Goal: Information Seeking & Learning: Learn about a topic

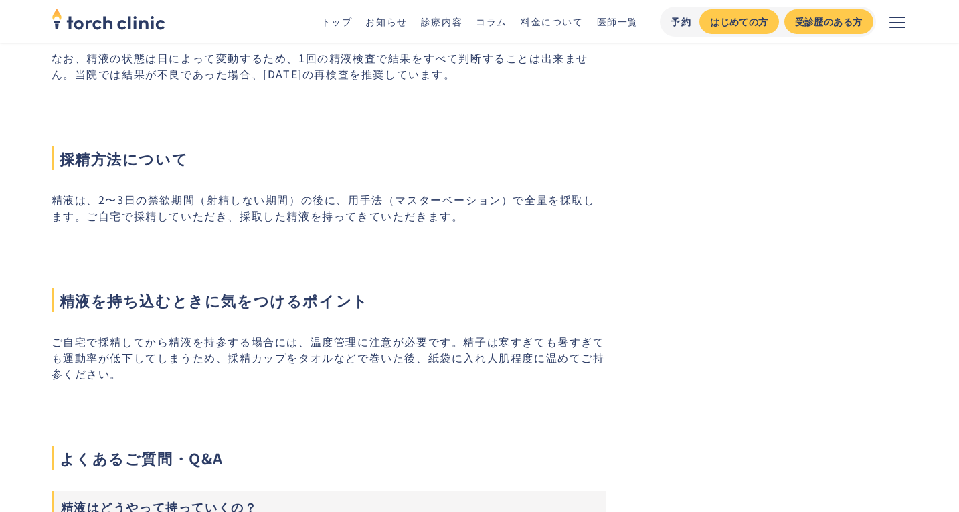
scroll to position [1364, 0]
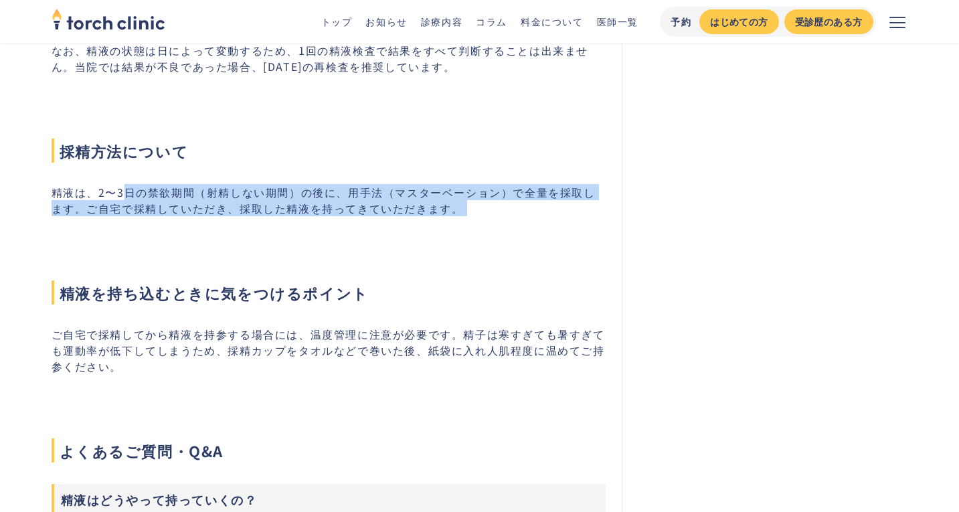
drag, startPoint x: 127, startPoint y: 197, endPoint x: 421, endPoint y: 238, distance: 296.8
click at [421, 238] on div "採精（精子の採取）が必要になる治療・検査について 採精は、ブライダルチェックや不妊検査における精液検査、不妊治療などで必要になります。精液検査は、不妊治療の検…" at bounding box center [329, 439] width 555 height 1856
click at [420, 239] on div "採精（精子の採取）が必要になる治療・検査について 採精は、ブライダルチェックや不妊検査における精液検査、不妊治療などで必要になります。精液検査は、不妊治療の検…" at bounding box center [329, 439] width 555 height 1856
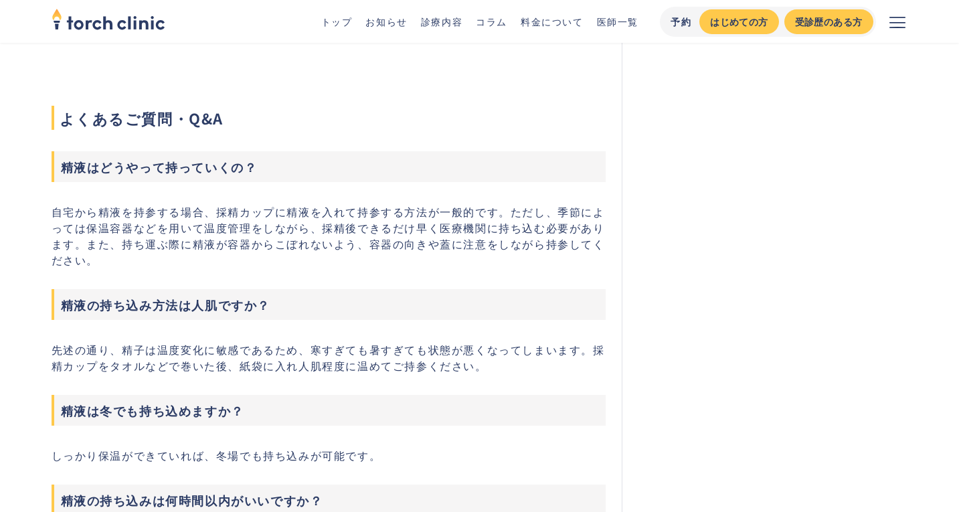
scroll to position [1700, 0]
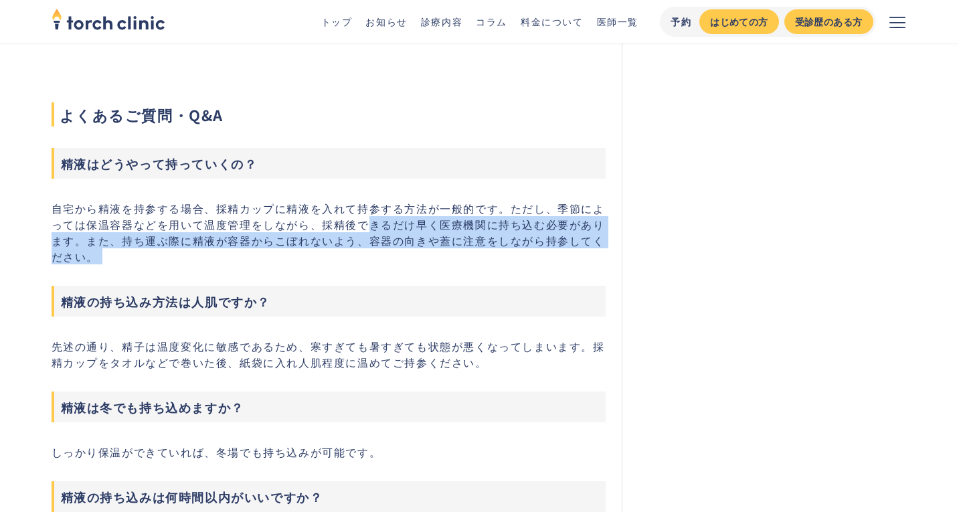
drag, startPoint x: 370, startPoint y: 223, endPoint x: 386, endPoint y: 295, distance: 74.1
click at [386, 295] on div "採精（精子の採取）が必要になる治療・検査について 採精は、ブライダルチェックや不妊検査における精液検査、不妊治療などで必要になります。精液検査は、不妊治療の検…" at bounding box center [329, 103] width 555 height 1856
click at [386, 295] on h3 "精液の持ち込み方法は人肌ですか？" at bounding box center [329, 301] width 555 height 31
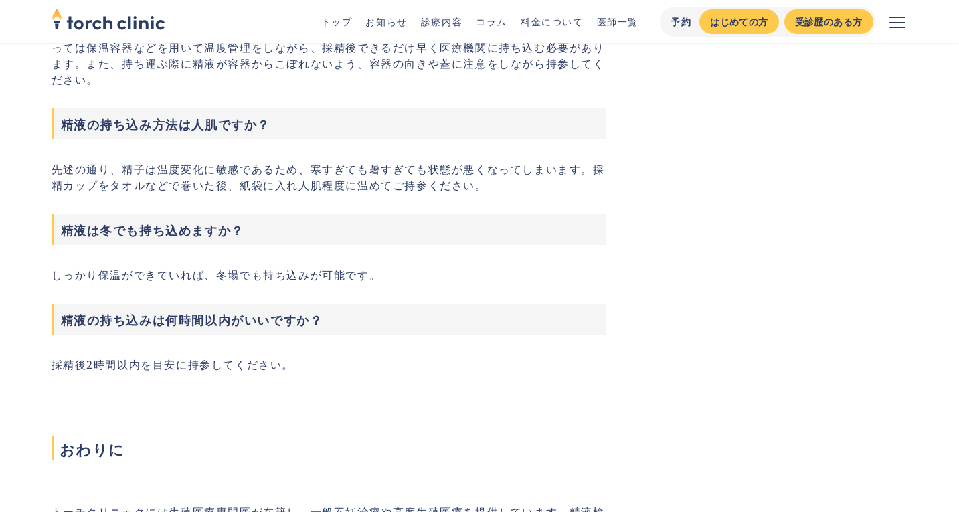
scroll to position [1890, 0]
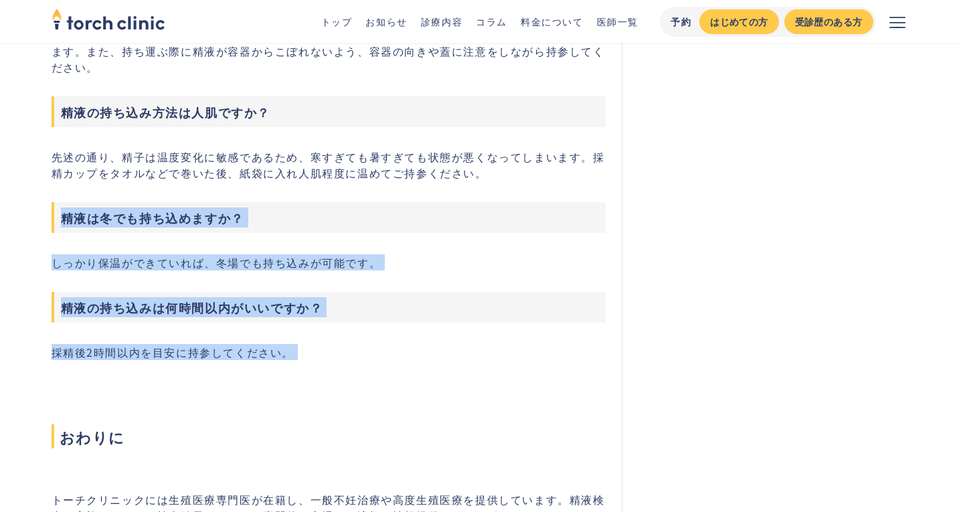
drag, startPoint x: 61, startPoint y: 225, endPoint x: 353, endPoint y: 380, distance: 330.3
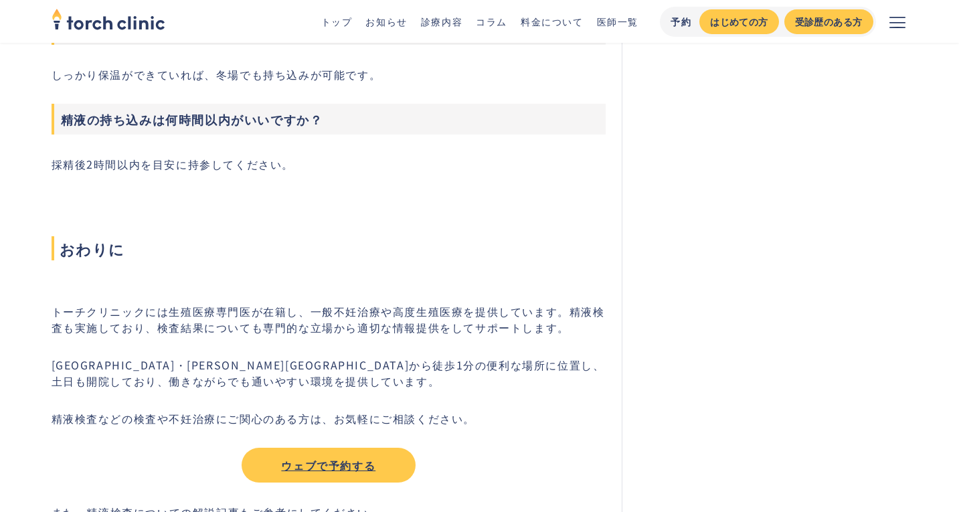
scroll to position [2073, 0]
